Goal: Navigation & Orientation: Find specific page/section

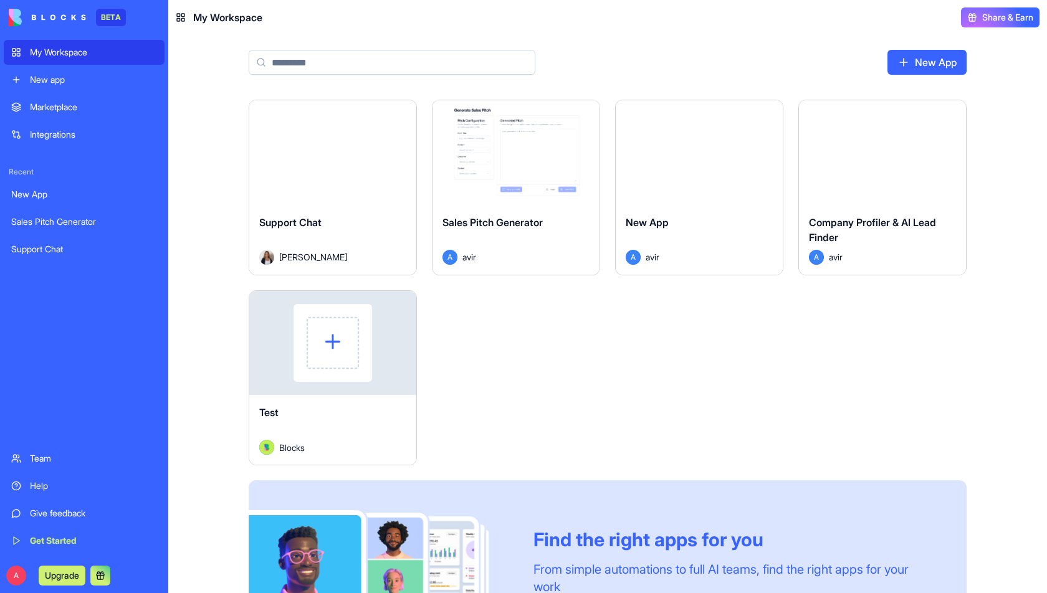
click at [57, 226] on div "Sales Pitch Generator" at bounding box center [84, 222] width 146 height 12
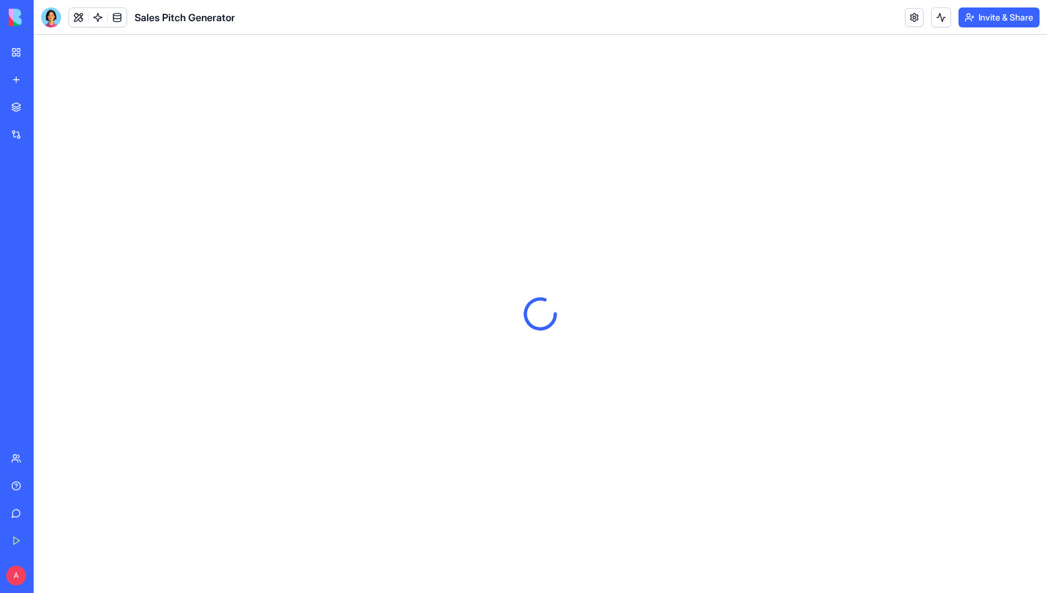
click at [46, 192] on div "New App" at bounding box center [28, 194] width 35 height 12
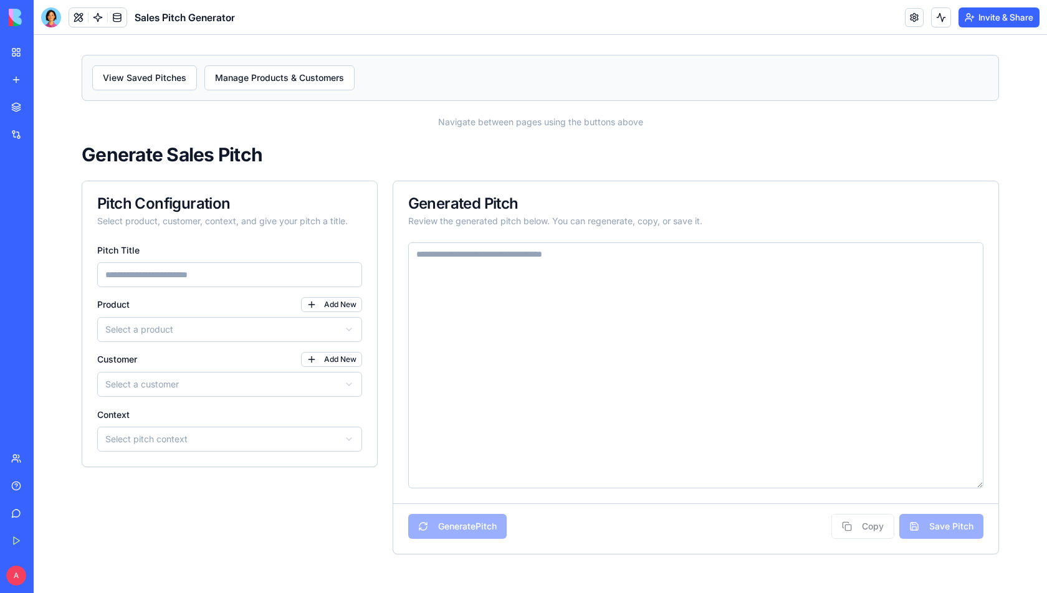
click at [46, 192] on div "New App" at bounding box center [28, 194] width 35 height 12
click at [46, 191] on div "New App" at bounding box center [28, 194] width 35 height 12
click at [54, 258] on link "Support Chat" at bounding box center [29, 249] width 50 height 25
click at [46, 50] on div "My Workspace" at bounding box center [38, 52] width 16 height 12
